Goal: Task Accomplishment & Management: Use online tool/utility

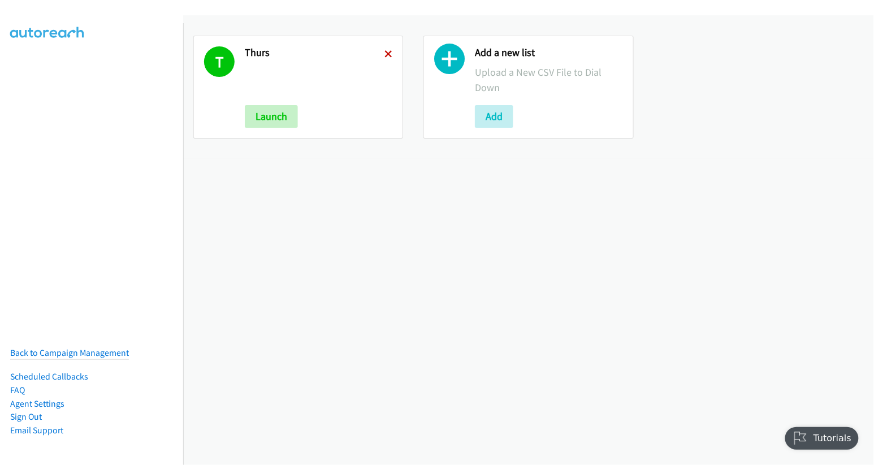
click at [385, 54] on icon at bounding box center [389, 55] width 8 height 8
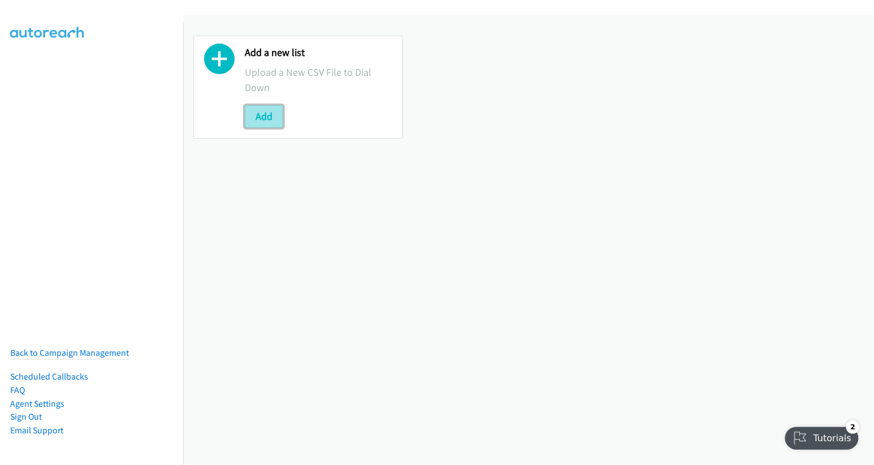
click at [252, 110] on button "Add" at bounding box center [264, 116] width 38 height 23
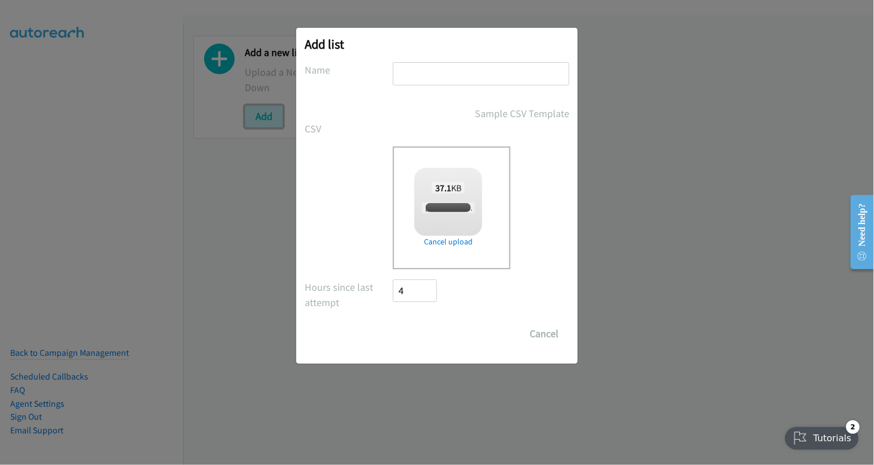
checkbox input "true"
click at [457, 77] on input "text" at bounding box center [481, 73] width 176 height 23
type input "fri"
click at [430, 335] on input "Save List" at bounding box center [422, 333] width 59 height 23
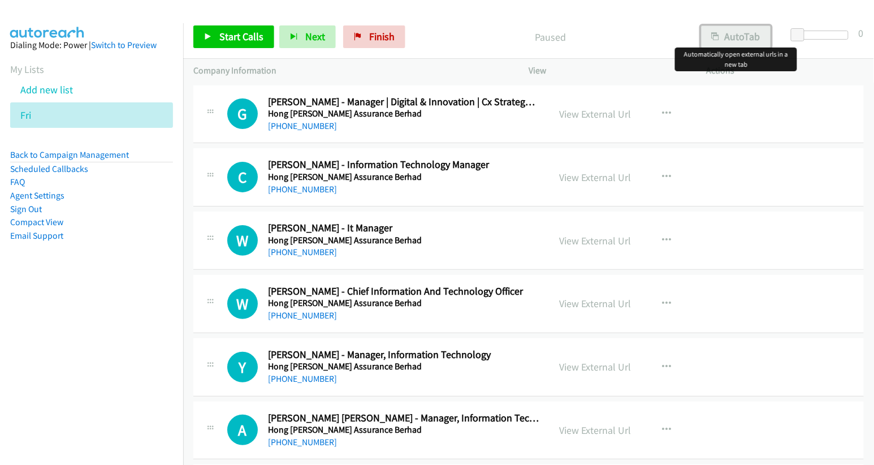
click at [719, 38] on icon "button" at bounding box center [716, 37] width 8 height 8
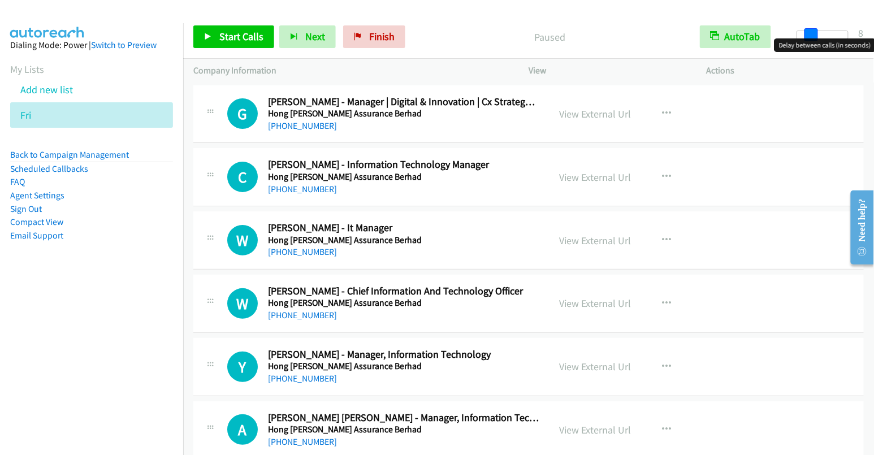
drag, startPoint x: 803, startPoint y: 36, endPoint x: 816, endPoint y: 36, distance: 13.0
click at [816, 36] on span at bounding box center [812, 35] width 14 height 14
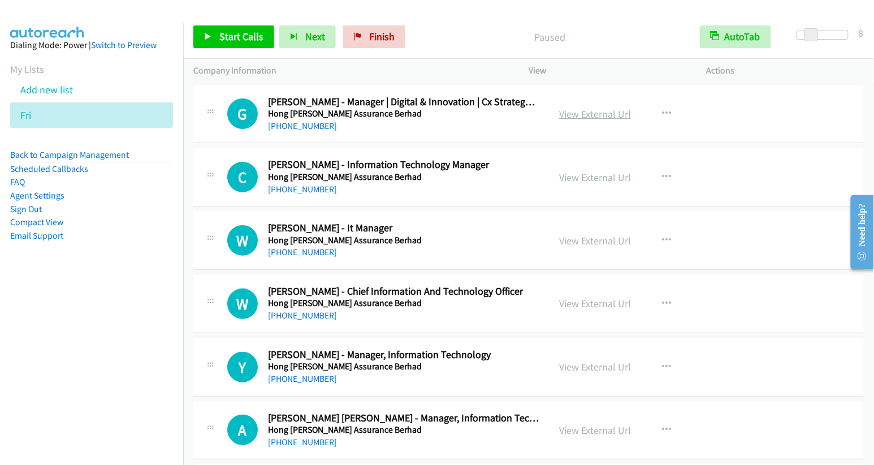
click at [589, 117] on link "View External Url" at bounding box center [595, 113] width 72 height 13
click at [247, 36] on span "Start Calls" at bounding box center [241, 36] width 44 height 13
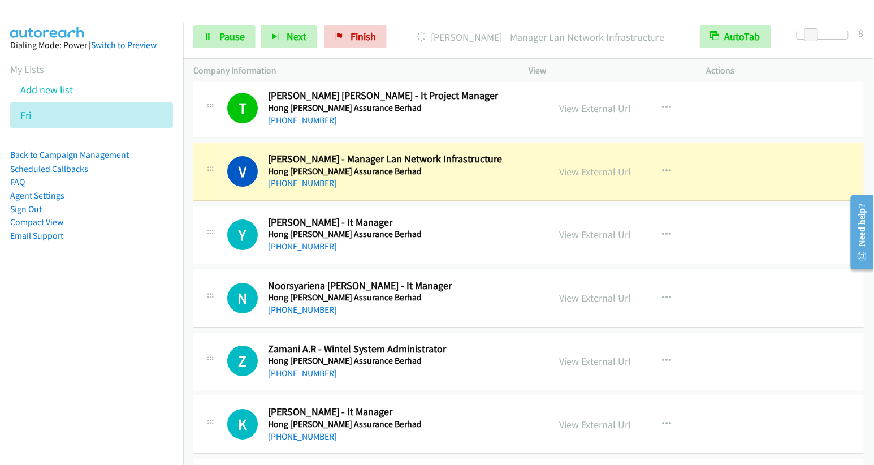
scroll to position [1099, 0]
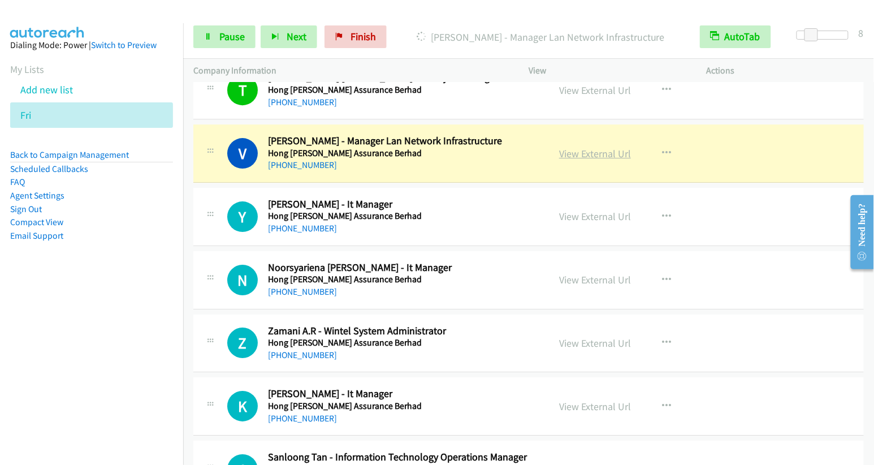
click at [604, 152] on link "View External Url" at bounding box center [595, 153] width 72 height 13
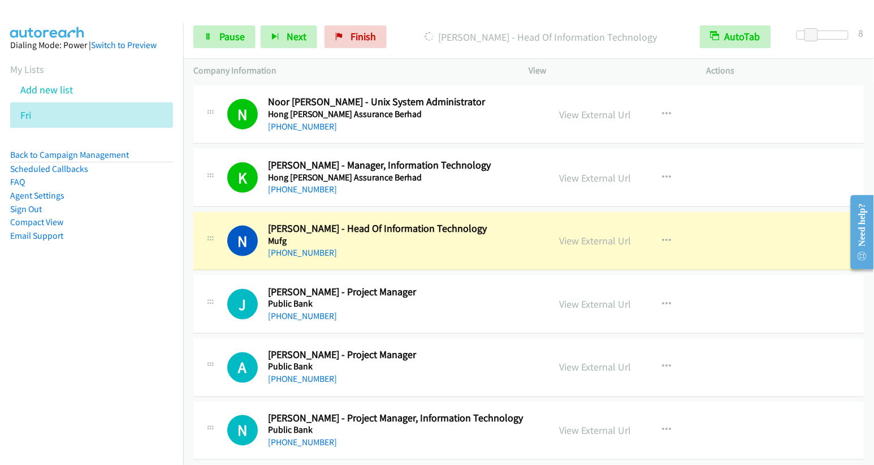
scroll to position [1756, 0]
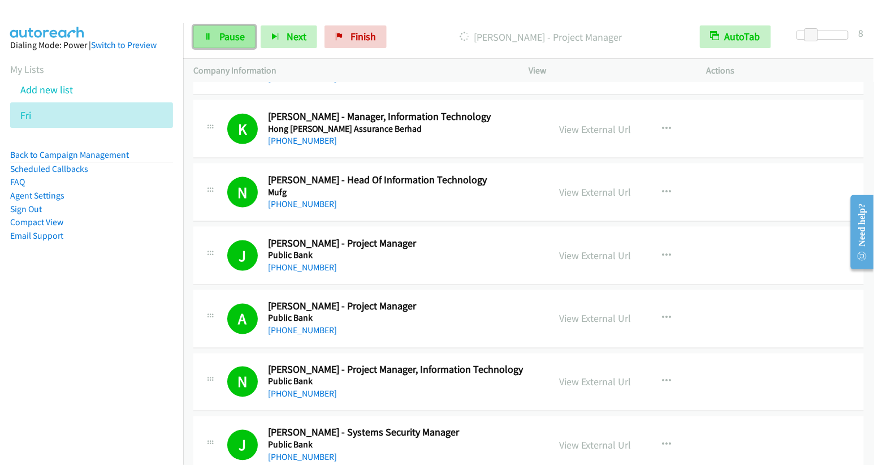
click at [218, 36] on link "Pause" at bounding box center [224, 36] width 62 height 23
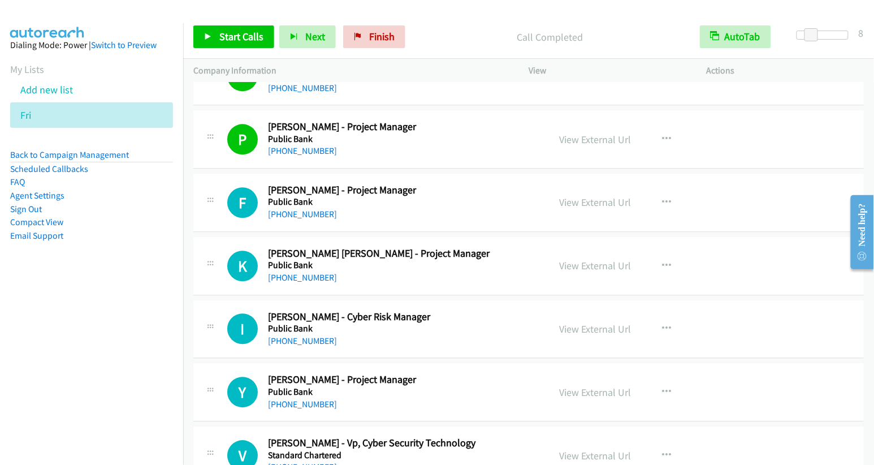
scroll to position [2132, 0]
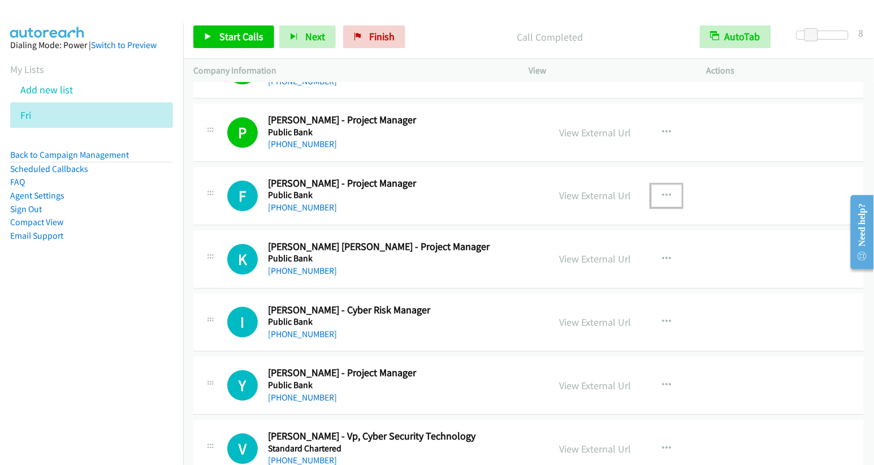
click at [669, 187] on button "button" at bounding box center [667, 195] width 31 height 23
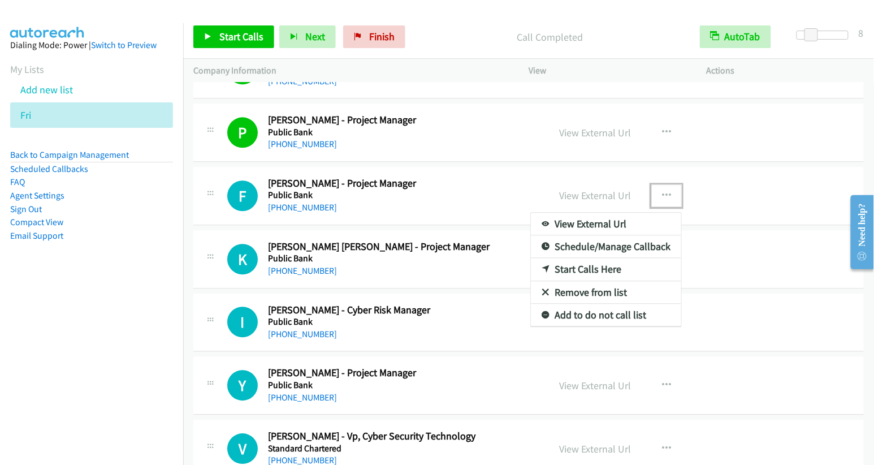
click at [581, 258] on link "Start Calls Here" at bounding box center [606, 269] width 150 height 23
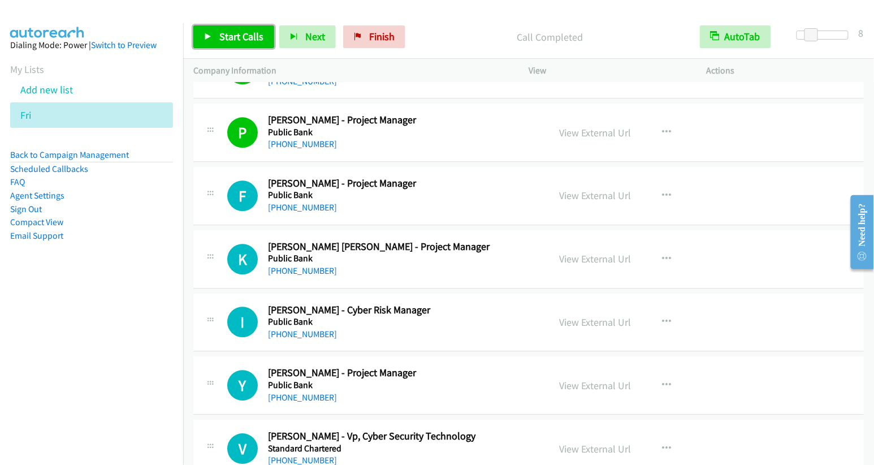
click at [229, 32] on span "Start Calls" at bounding box center [241, 36] width 44 height 13
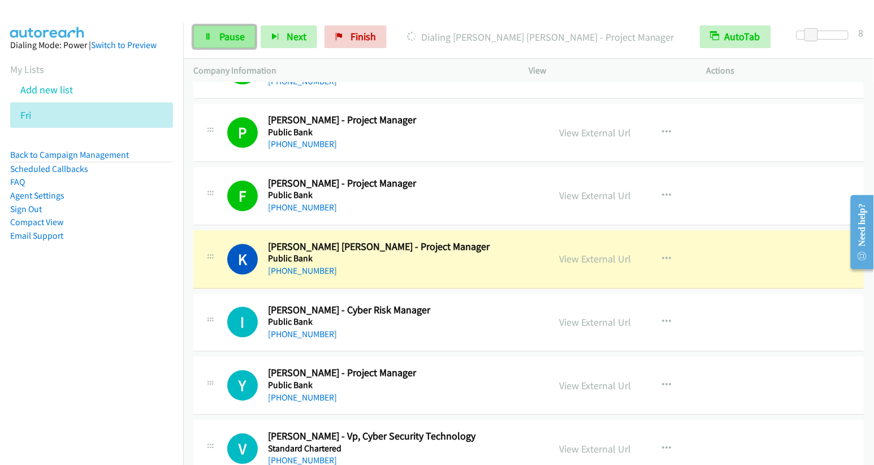
click at [230, 33] on span "Pause" at bounding box center [231, 36] width 25 height 13
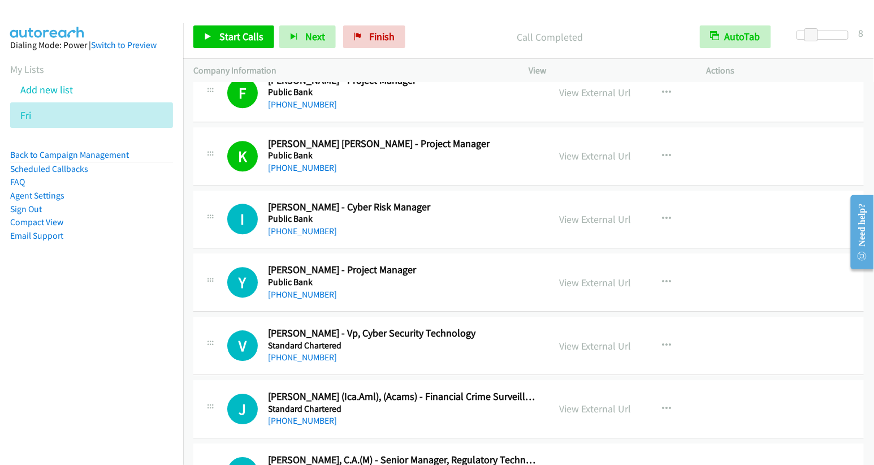
scroll to position [2270, 0]
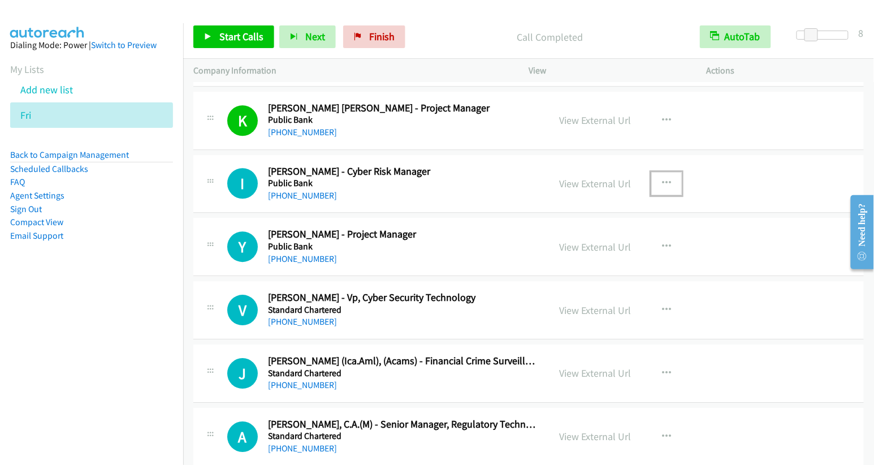
click at [662, 179] on icon "button" at bounding box center [666, 183] width 9 height 9
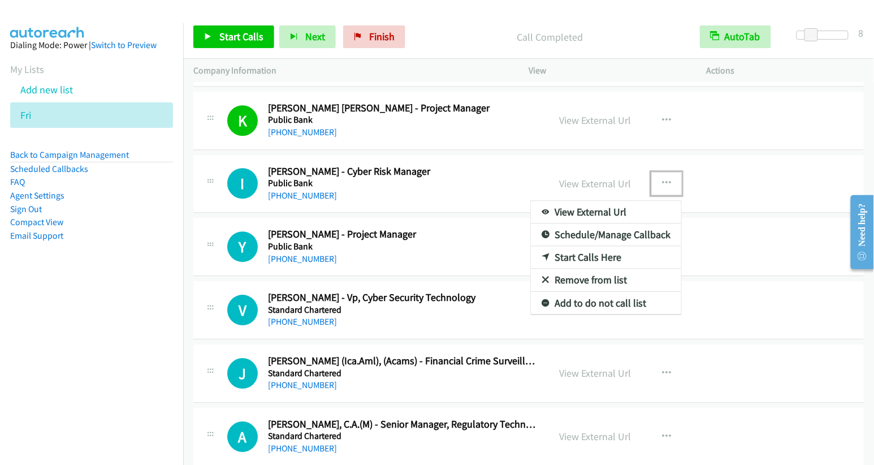
click at [585, 246] on link "Start Calls Here" at bounding box center [606, 257] width 150 height 23
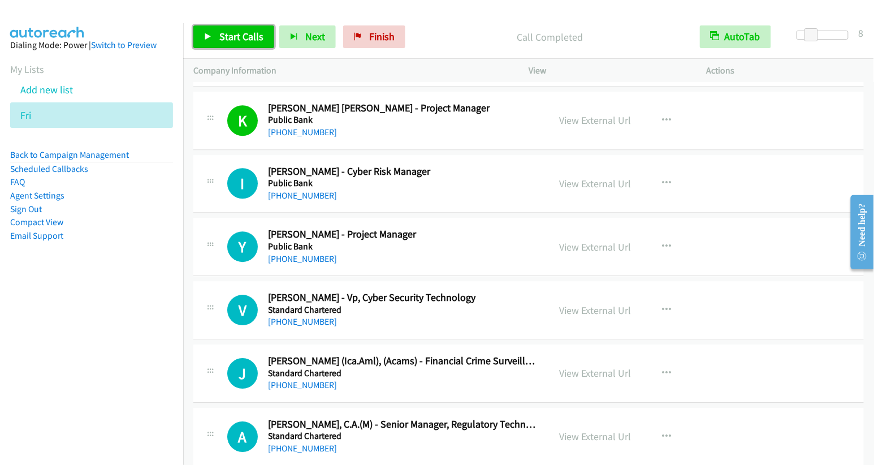
click at [238, 36] on span "Start Calls" at bounding box center [241, 36] width 44 height 13
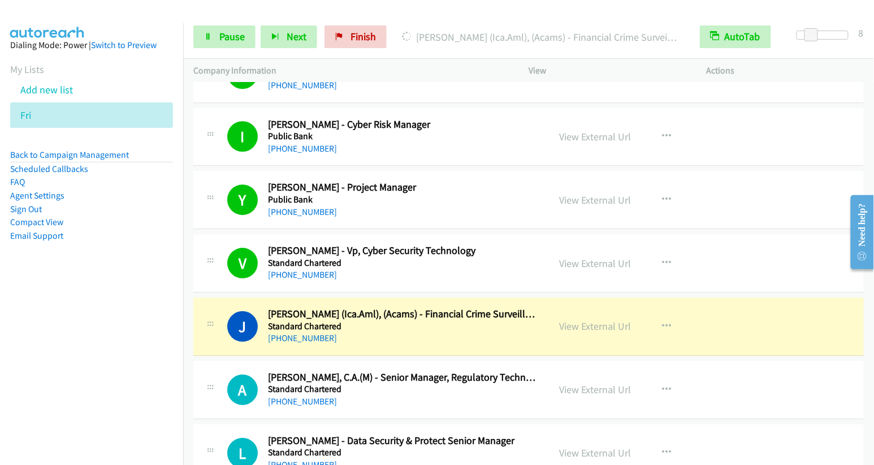
scroll to position [2382, 0]
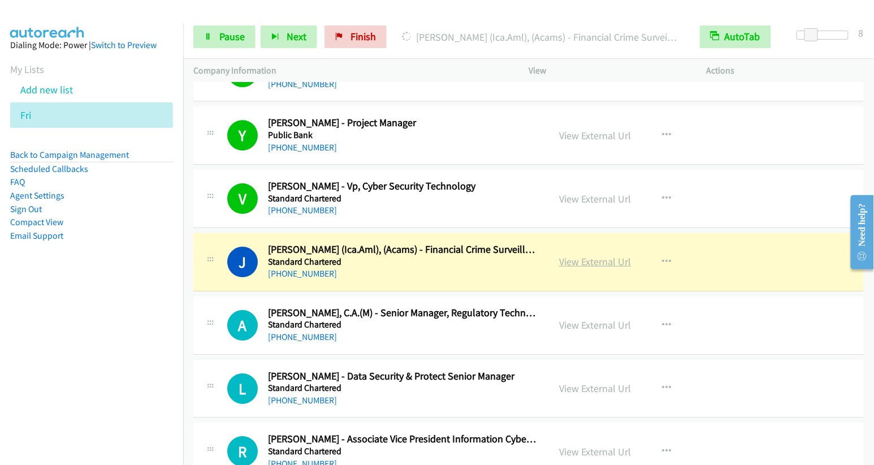
click at [610, 255] on link "View External Url" at bounding box center [595, 261] width 72 height 13
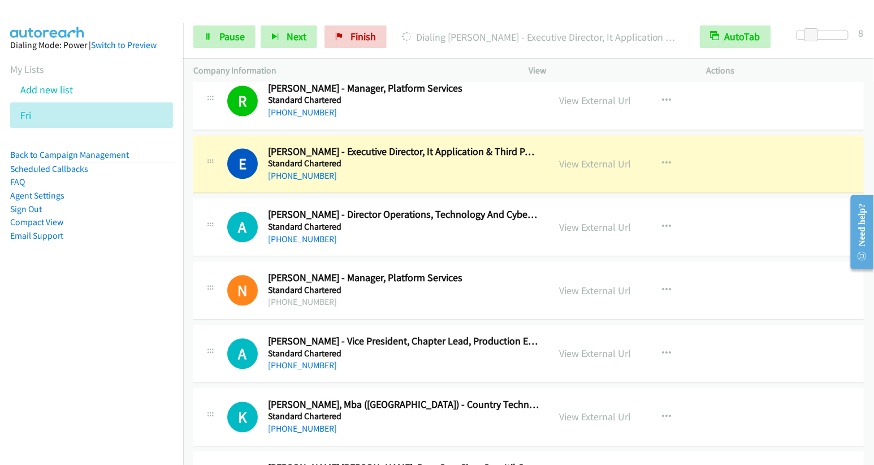
scroll to position [3322, 0]
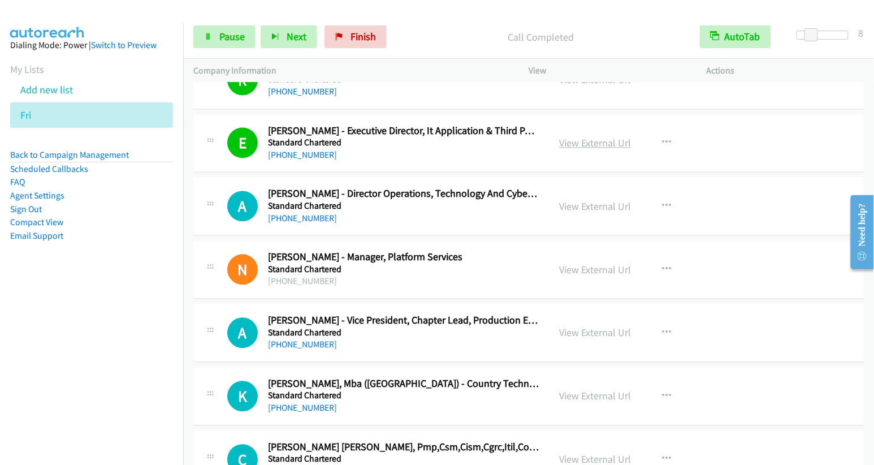
click at [594, 137] on link "View External Url" at bounding box center [595, 143] width 72 height 13
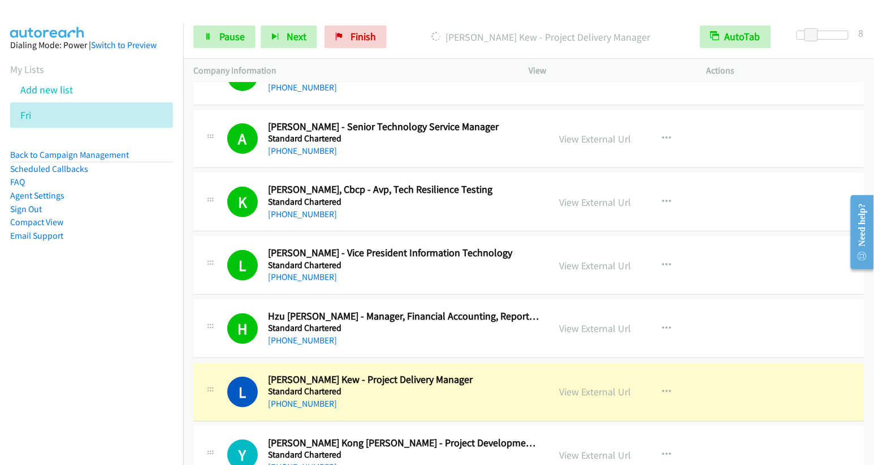
scroll to position [4167, 0]
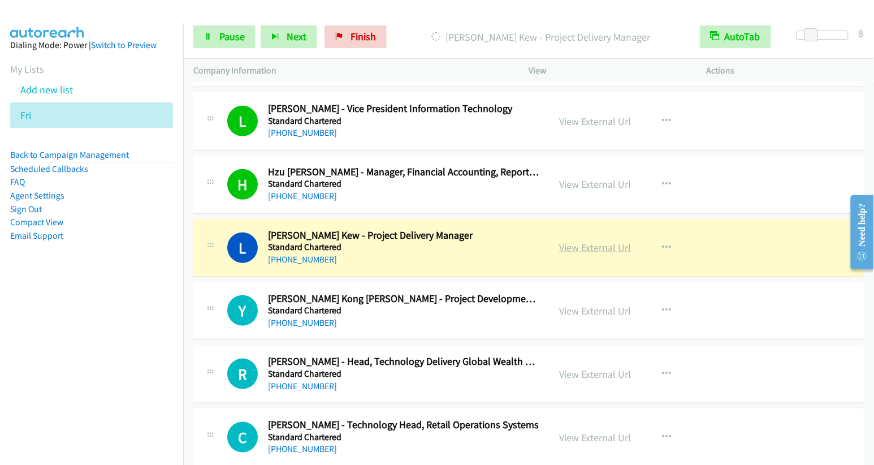
click at [579, 241] on link "View External Url" at bounding box center [595, 247] width 72 height 13
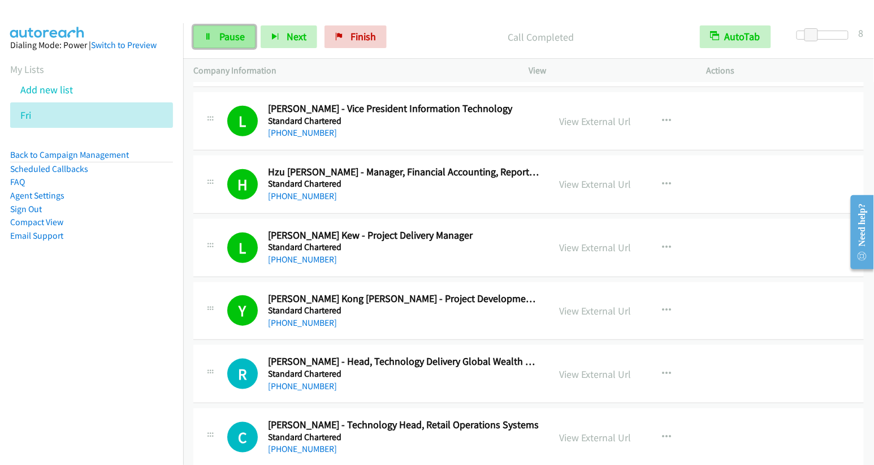
click at [230, 39] on span "Pause" at bounding box center [231, 36] width 25 height 13
click at [573, 304] on link "View External Url" at bounding box center [595, 310] width 72 height 13
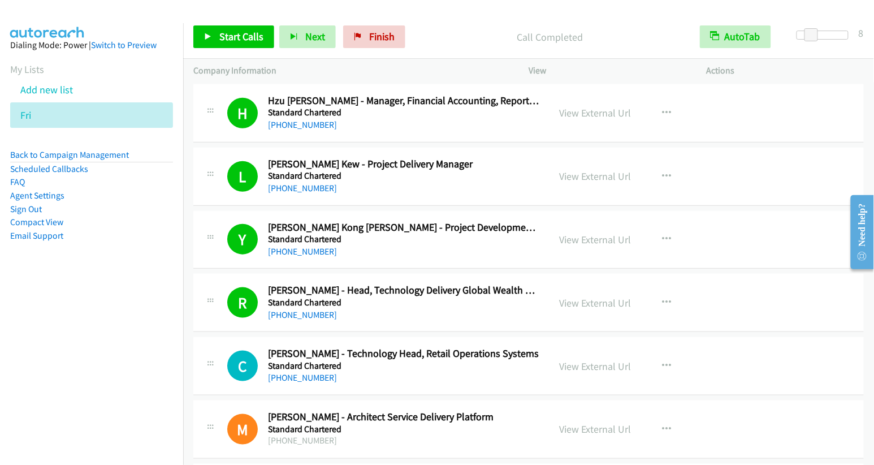
scroll to position [4368, 0]
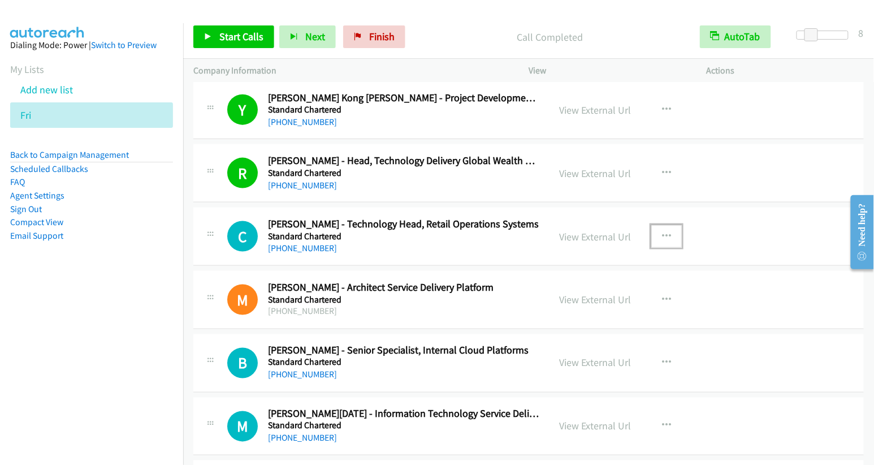
click at [662, 232] on icon "button" at bounding box center [666, 236] width 9 height 9
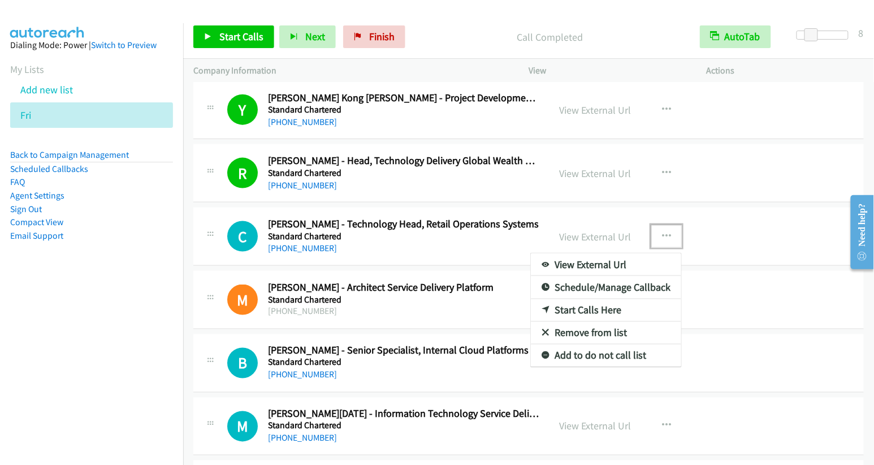
click at [799, 313] on div at bounding box center [437, 232] width 874 height 465
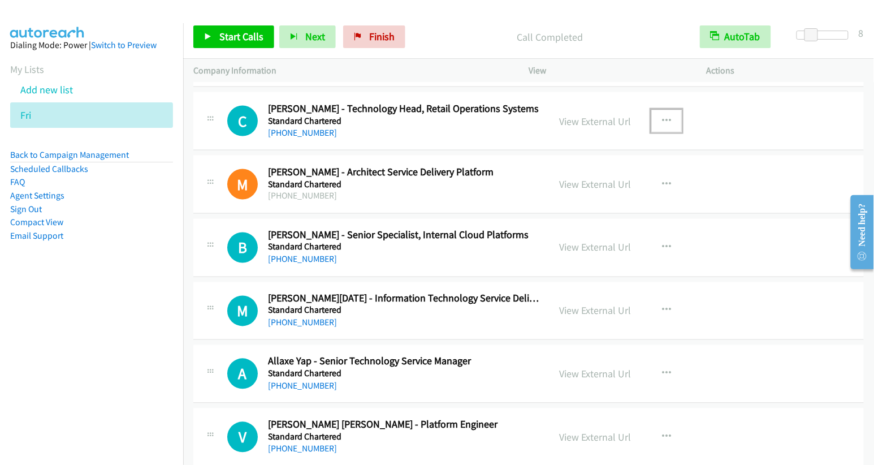
scroll to position [4484, 0]
click at [662, 243] on icon "button" at bounding box center [666, 247] width 9 height 9
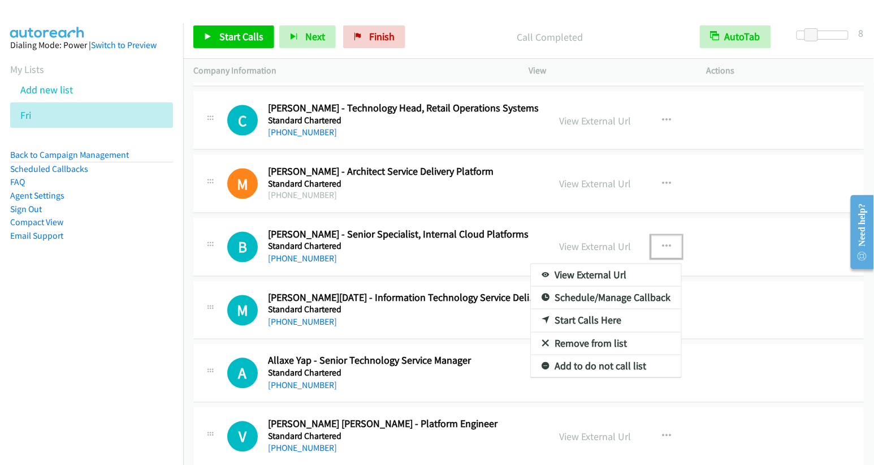
click at [591, 309] on link "Start Calls Here" at bounding box center [606, 320] width 150 height 23
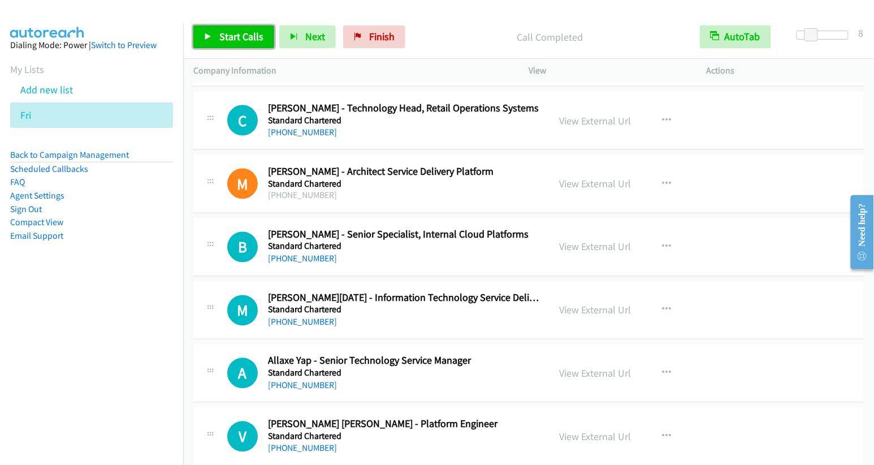
click at [221, 33] on span "Start Calls" at bounding box center [241, 36] width 44 height 13
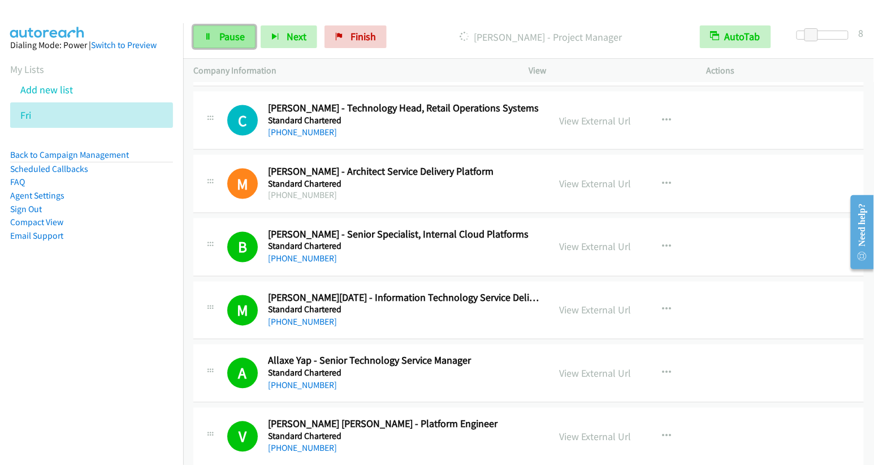
click at [225, 33] on span "Pause" at bounding box center [231, 36] width 25 height 13
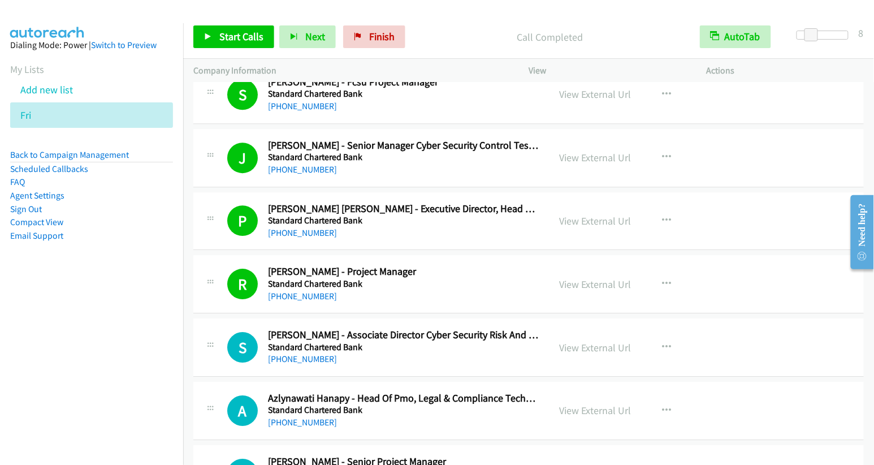
scroll to position [4974, 0]
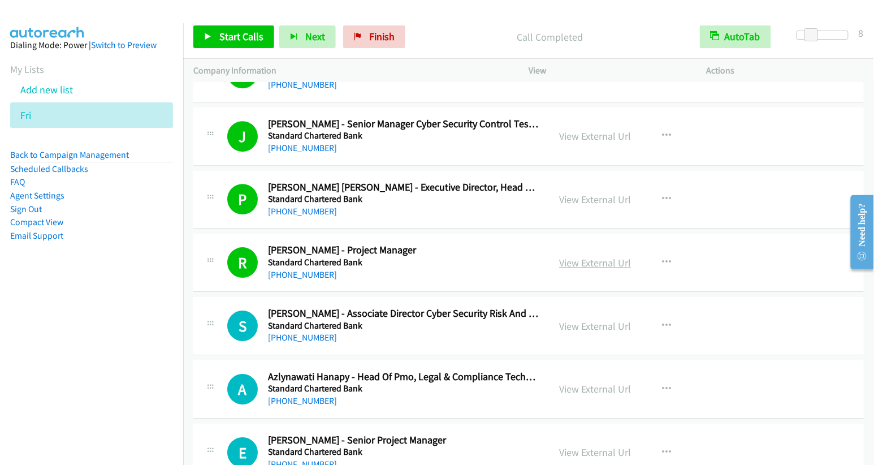
click at [579, 256] on link "View External Url" at bounding box center [595, 262] width 72 height 13
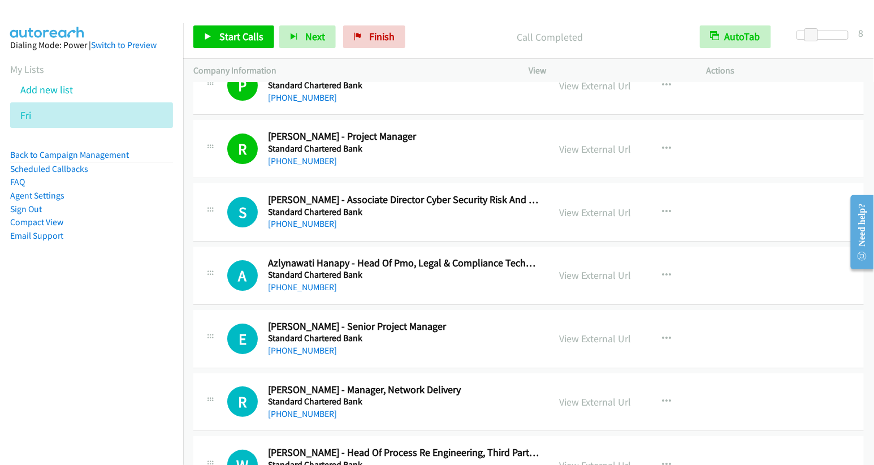
scroll to position [5089, 0]
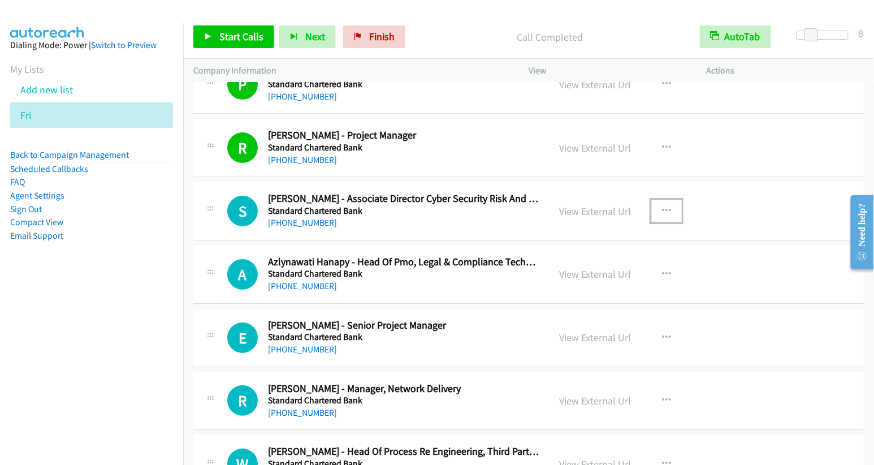
click at [662, 206] on icon "button" at bounding box center [666, 210] width 9 height 9
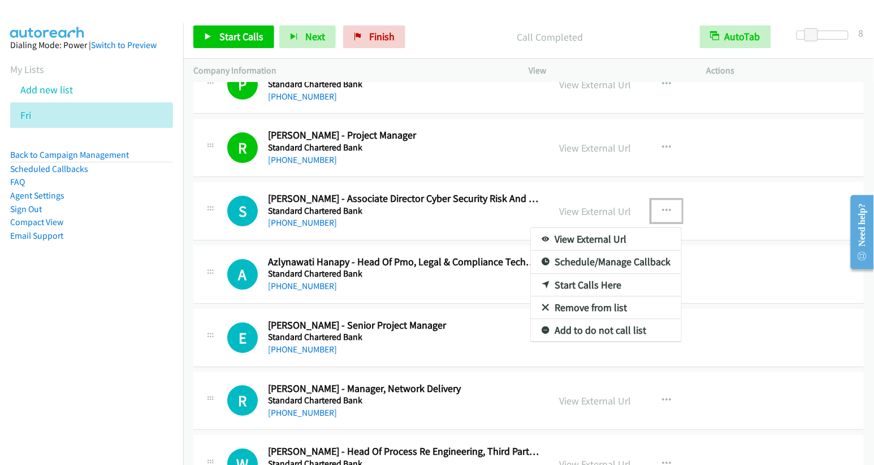
click at [580, 274] on link "Start Calls Here" at bounding box center [606, 285] width 150 height 23
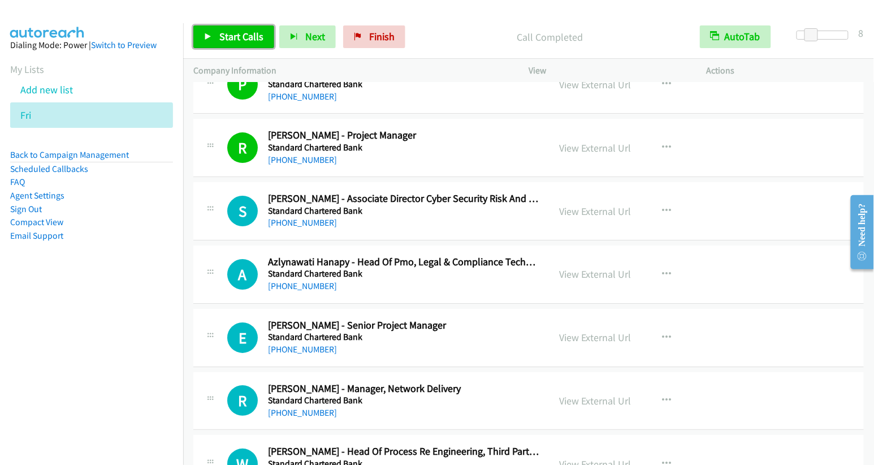
click at [233, 36] on span "Start Calls" at bounding box center [241, 36] width 44 height 13
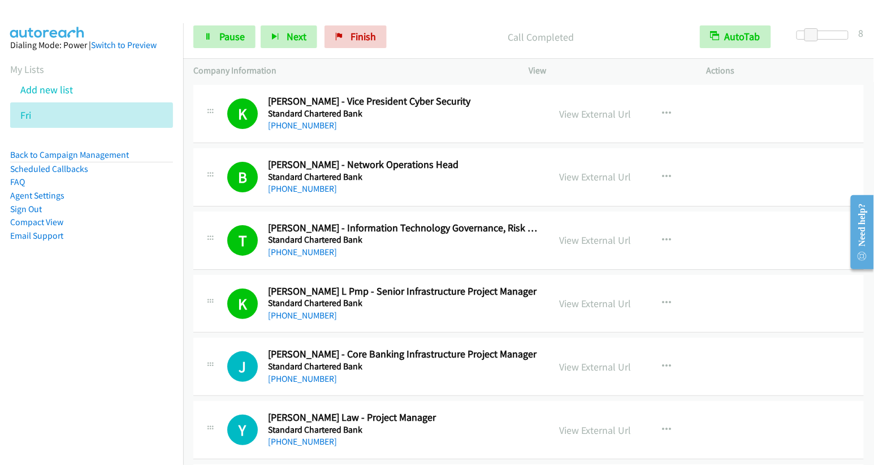
scroll to position [6664, 0]
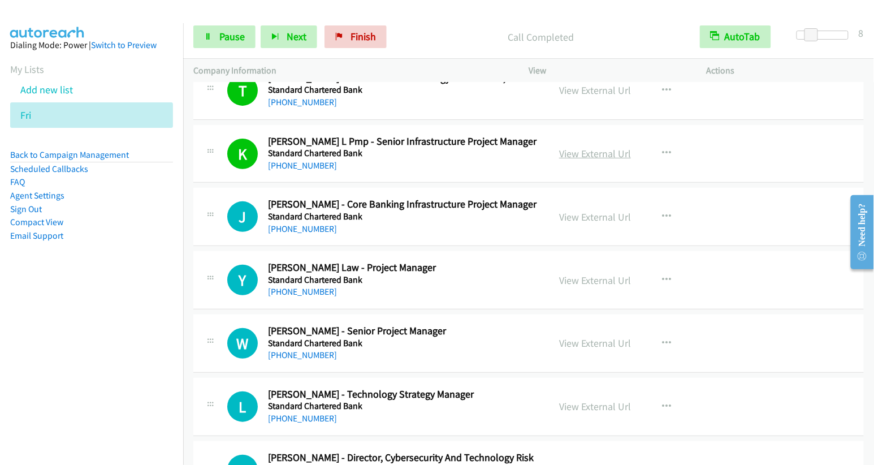
click at [595, 147] on link "View External Url" at bounding box center [595, 153] width 72 height 13
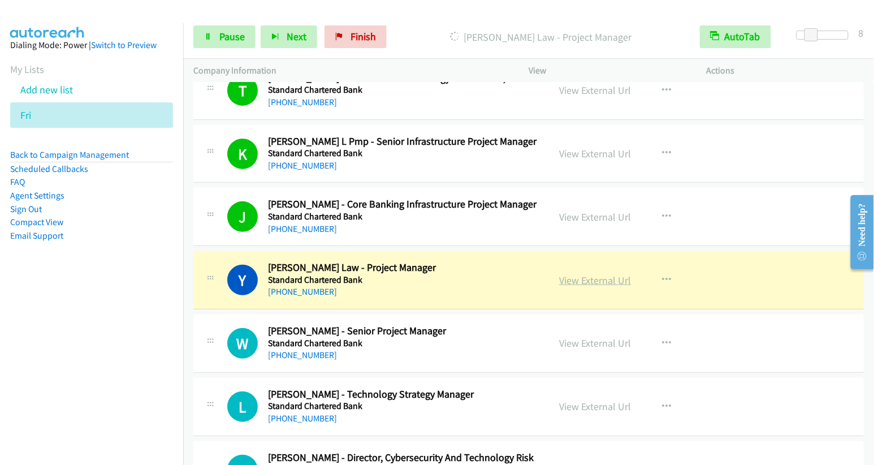
click at [596, 274] on link "View External Url" at bounding box center [595, 280] width 72 height 13
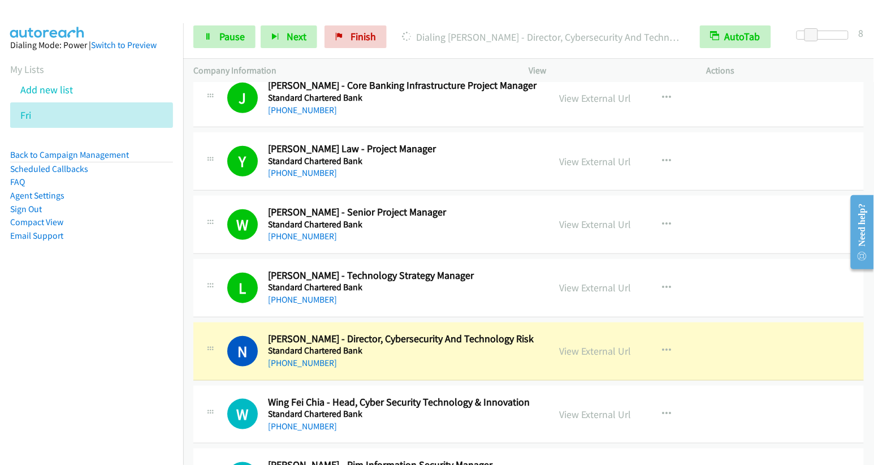
scroll to position [6783, 0]
click at [605, 281] on link "View External Url" at bounding box center [595, 287] width 72 height 13
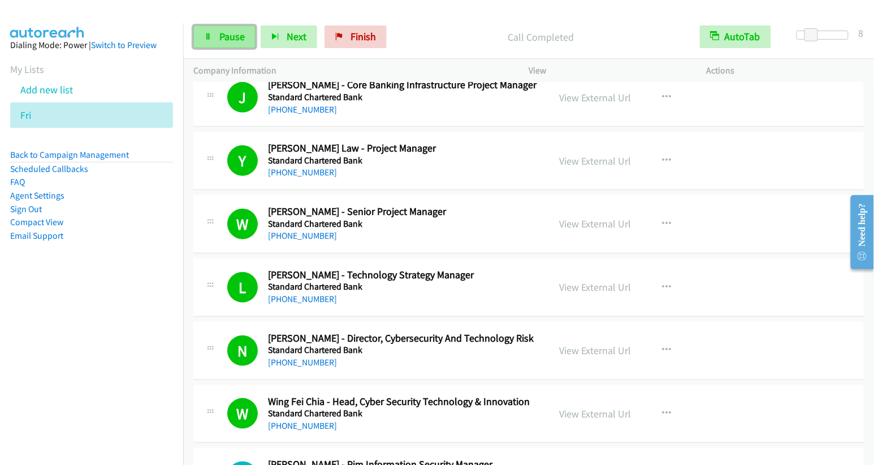
click at [210, 41] on link "Pause" at bounding box center [224, 36] width 62 height 23
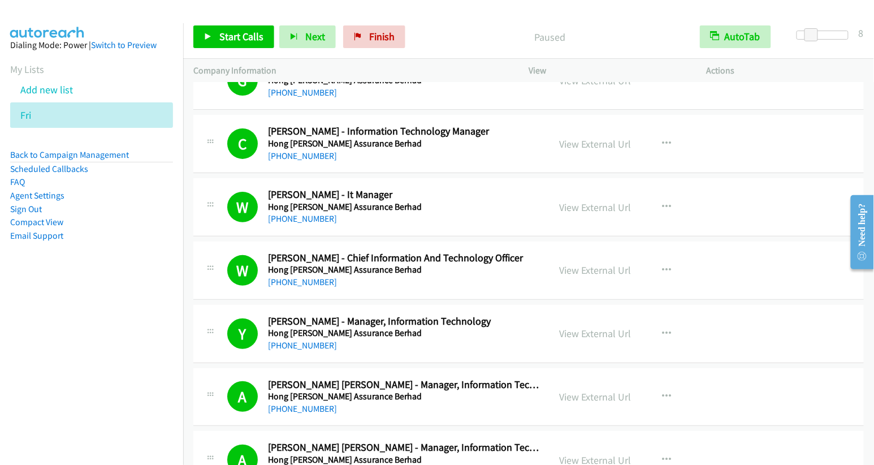
scroll to position [0, 0]
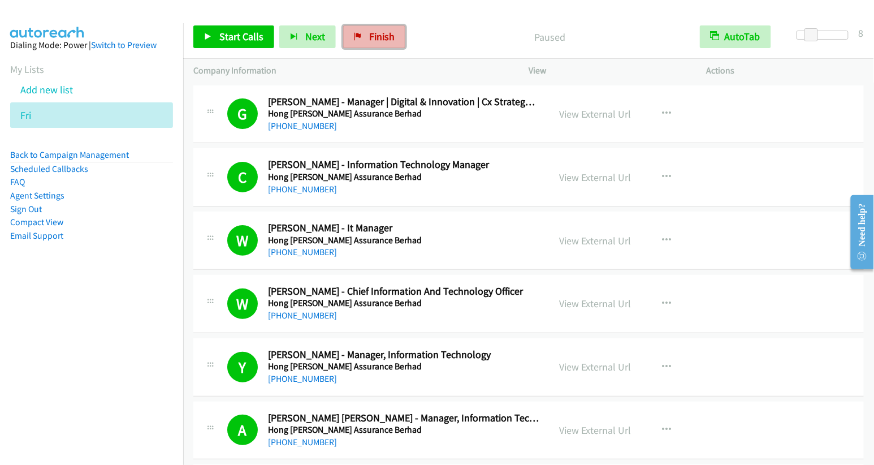
click at [385, 33] on span "Finish" at bounding box center [381, 36] width 25 height 13
